Goal: Task Accomplishment & Management: Manage account settings

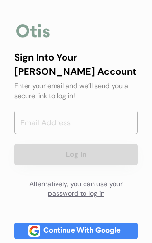
click at [114, 124] on input "email" at bounding box center [76, 122] width 124 height 24
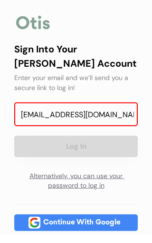
type input "[EMAIL_ADDRESS][DOMAIN_NAME]"
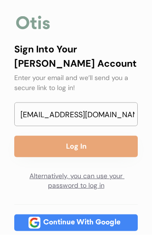
click at [111, 144] on button "Log In" at bounding box center [76, 154] width 124 height 21
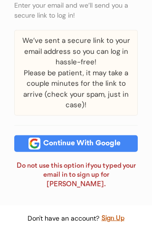
scroll to position [89, 0]
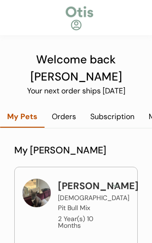
click at [117, 111] on div "Subscription" at bounding box center [112, 116] width 59 height 10
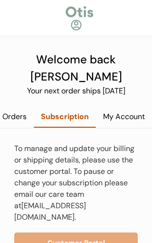
scroll to position [0, 47]
click at [21, 111] on div "Orders" at bounding box center [14, 116] width 39 height 10
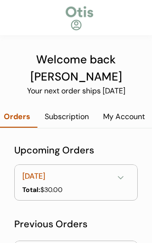
click at [71, 111] on div "Subscription" at bounding box center [67, 116] width 59 height 10
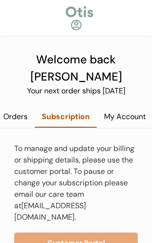
click at [106, 232] on button "Customer Portal" at bounding box center [76, 242] width 124 height 21
click at [130, 111] on div "My Account" at bounding box center [124, 116] width 56 height 10
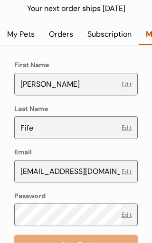
click at [65, 29] on div "Orders" at bounding box center [61, 34] width 39 height 10
